Goal: Task Accomplishment & Management: Complete application form

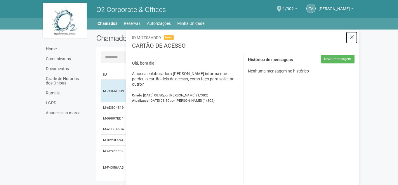
click at [355, 39] on button at bounding box center [352, 37] width 12 height 13
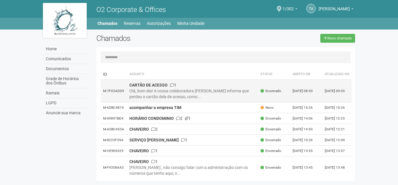
click at [221, 98] on div "Olá, bom dia! A nossa colaboradora [PERSON_NAME] informa que perdeu o cartão de…" at bounding box center [192, 94] width 127 height 12
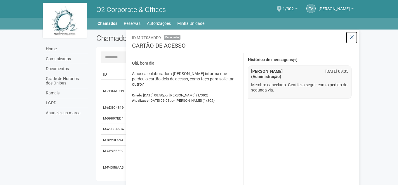
click at [351, 35] on icon at bounding box center [352, 37] width 4 height 6
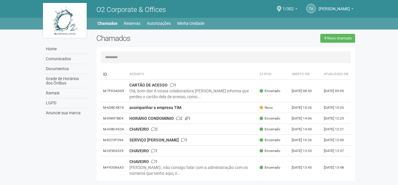
click at [189, 18] on div "Home Home Comunicados Documentos Grade de Horários dos Ônibus Ramais LGPD Anunc…" at bounding box center [199, 23] width 321 height 10
click at [190, 20] on link "Minha Unidade" at bounding box center [190, 23] width 27 height 8
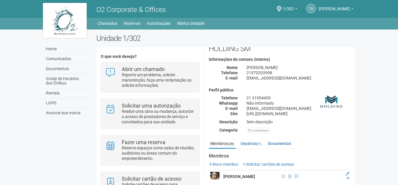
scroll to position [88, 0]
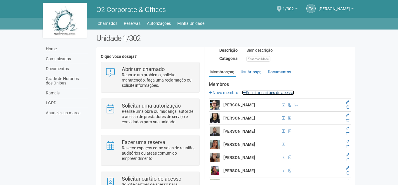
click at [277, 93] on link "Solicitar cartões de acesso" at bounding box center [268, 92] width 52 height 5
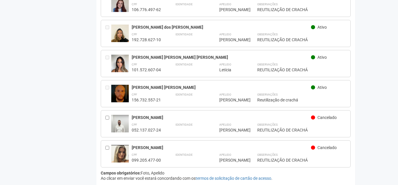
scroll to position [1043, 0]
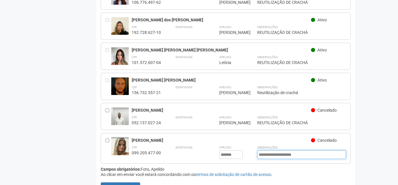
click at [309, 150] on input "**********" at bounding box center [301, 154] width 89 height 9
drag, startPoint x: 309, startPoint y: 143, endPoint x: 253, endPoint y: 143, distance: 56.7
click at [253, 144] on div "**********" at bounding box center [239, 151] width 215 height 15
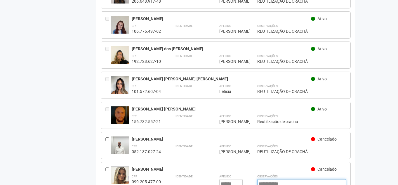
scroll to position [1047, 0]
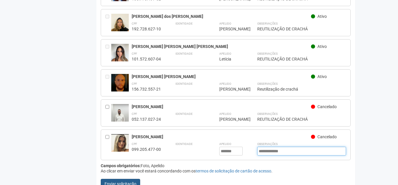
type input "**********"
click at [123, 179] on button "Enviar solicitação" at bounding box center [120, 184] width 39 height 10
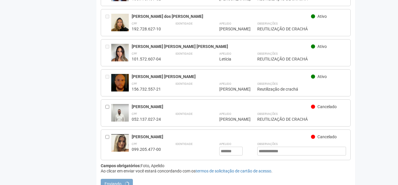
scroll to position [0, 0]
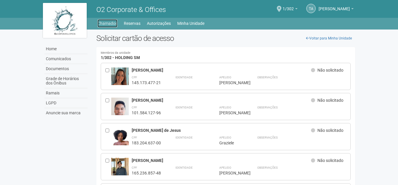
click at [111, 23] on link "Chamados" at bounding box center [108, 23] width 20 height 8
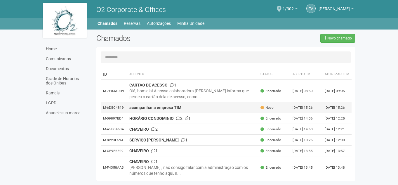
click at [233, 112] on td "acompanhar a empresa TIM" at bounding box center [192, 107] width 131 height 11
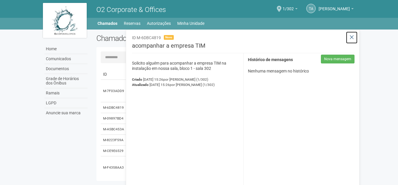
click at [354, 39] on icon at bounding box center [352, 37] width 4 height 6
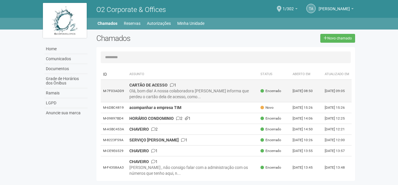
click at [247, 100] on div "Olá, bom dia! A nossa colaboradora Mariana Gomes informa que perdeu o cartão de…" at bounding box center [192, 94] width 127 height 12
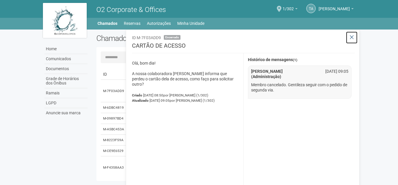
click at [354, 38] on icon at bounding box center [352, 37] width 4 height 6
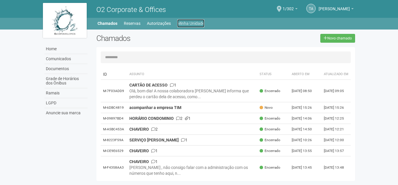
click at [181, 24] on link "Minha Unidade" at bounding box center [190, 23] width 27 height 8
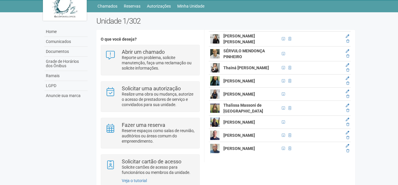
scroll to position [34, 0]
